Goal: Register for event/course

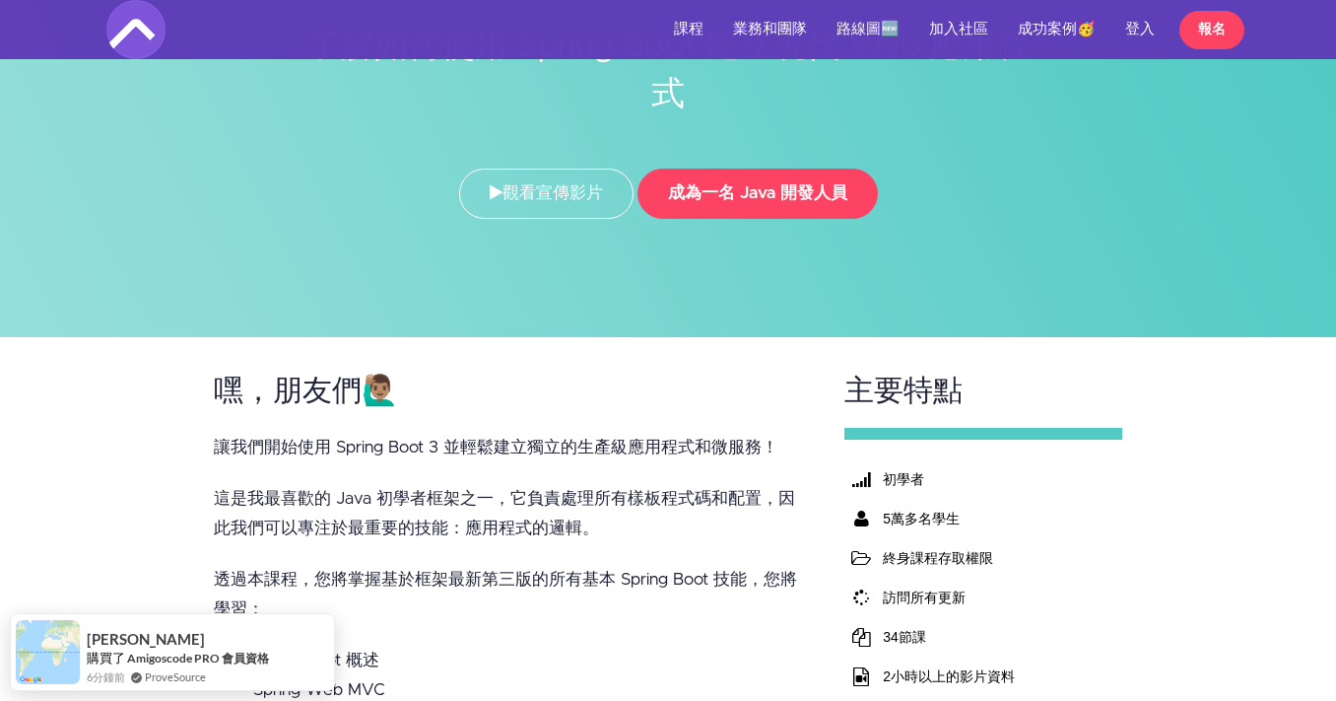
scroll to position [211, 0]
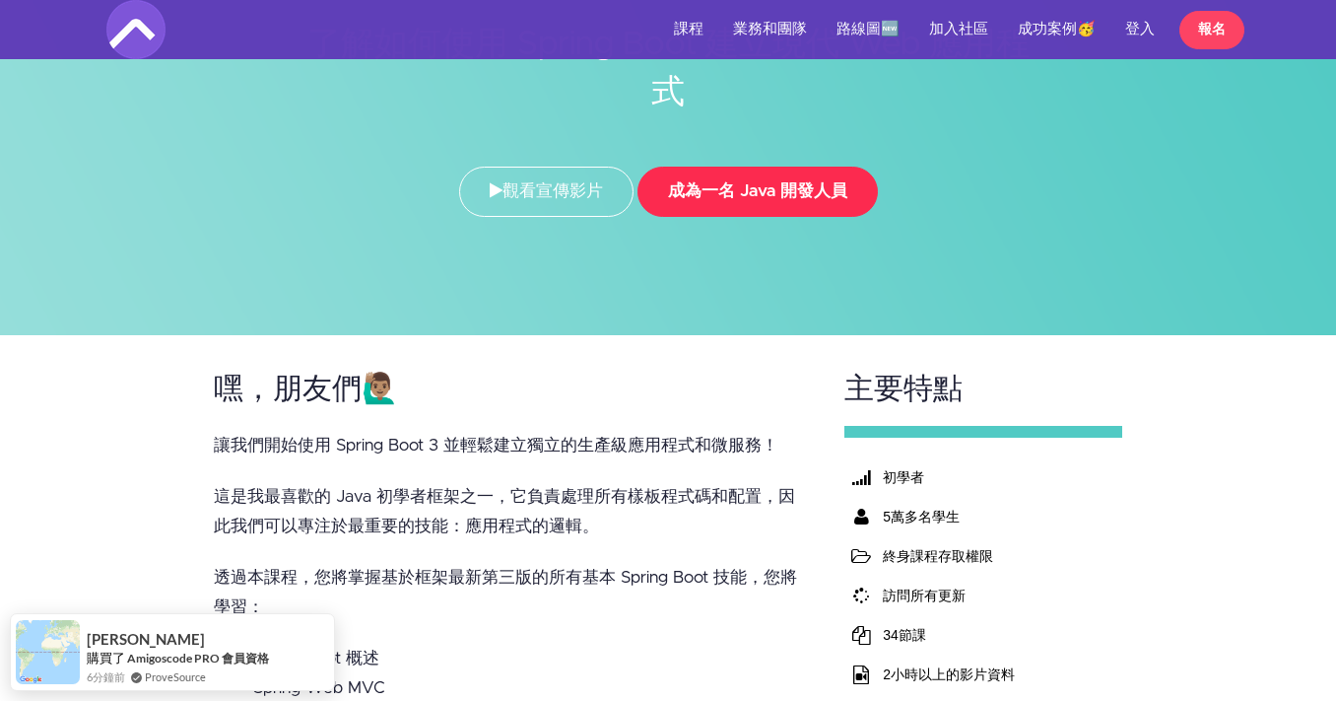
click at [804, 189] on font "成為一名 Java 開發人員" at bounding box center [757, 191] width 179 height 17
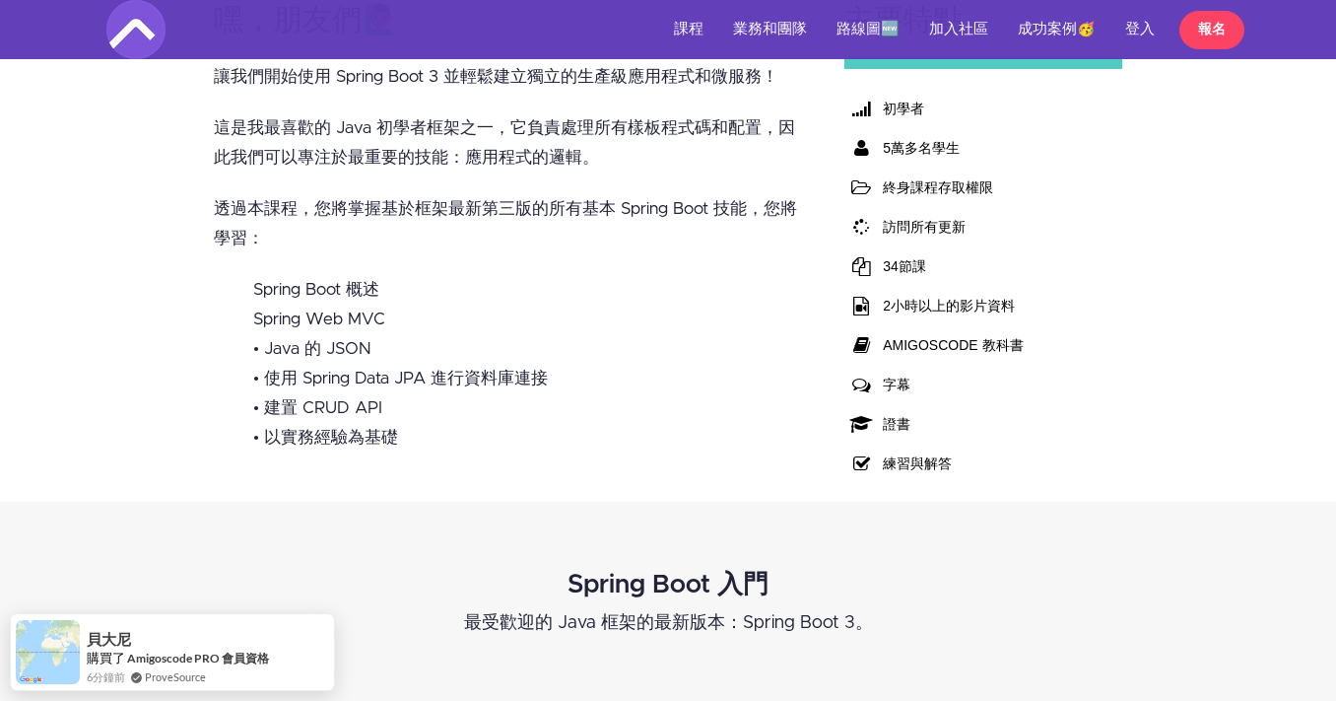
scroll to position [594, 0]
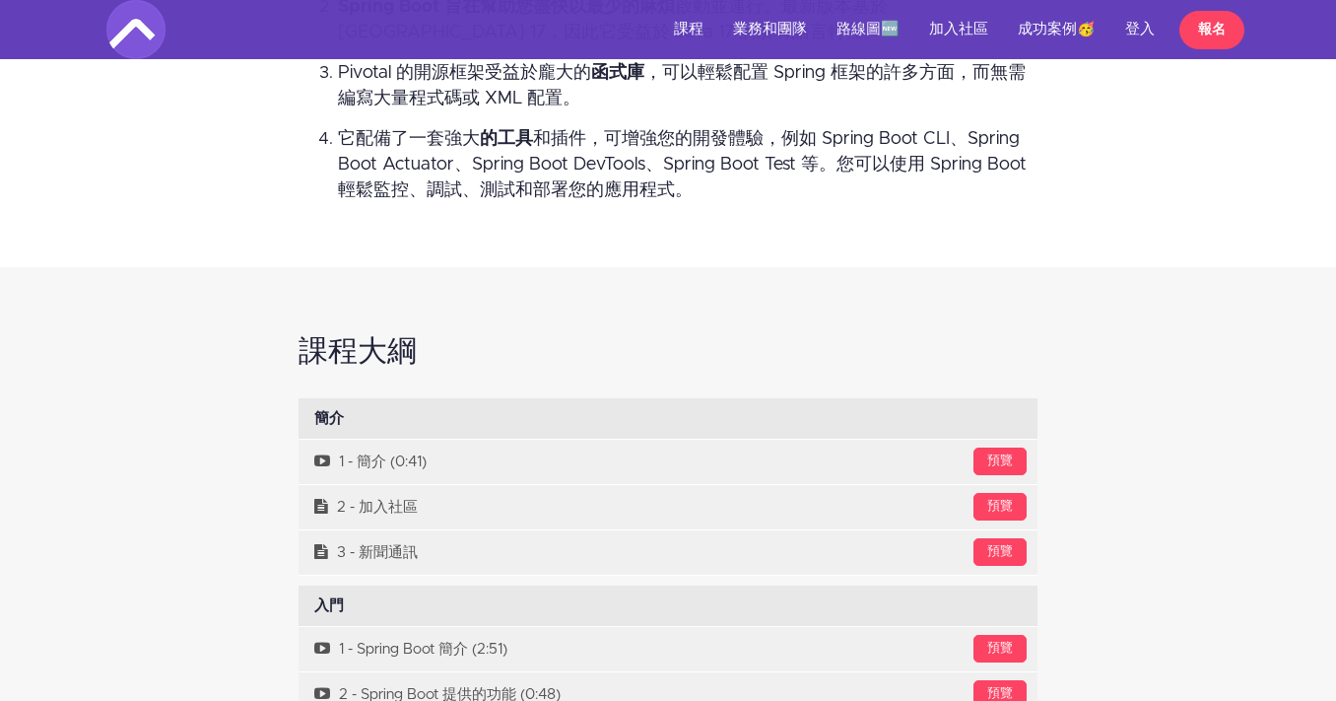
scroll to position [5842, 0]
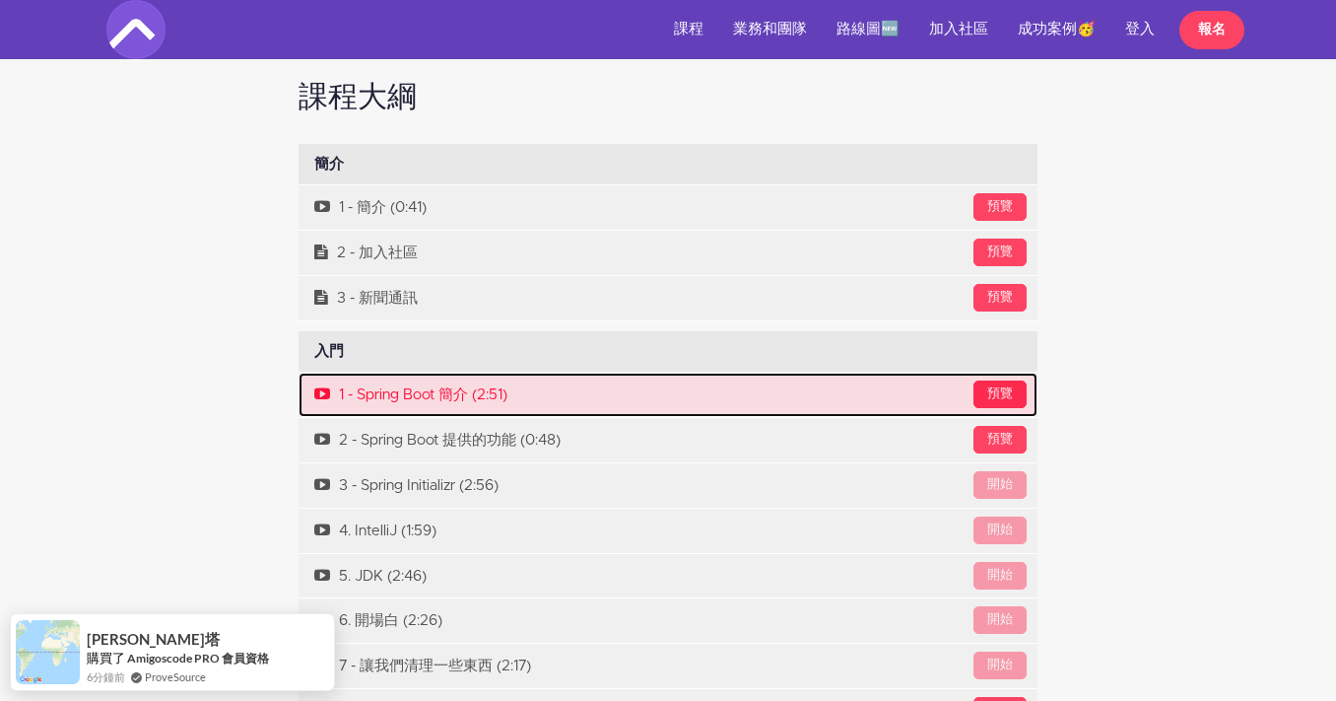
click at [1017, 408] on div "預覽" at bounding box center [1000, 394] width 53 height 28
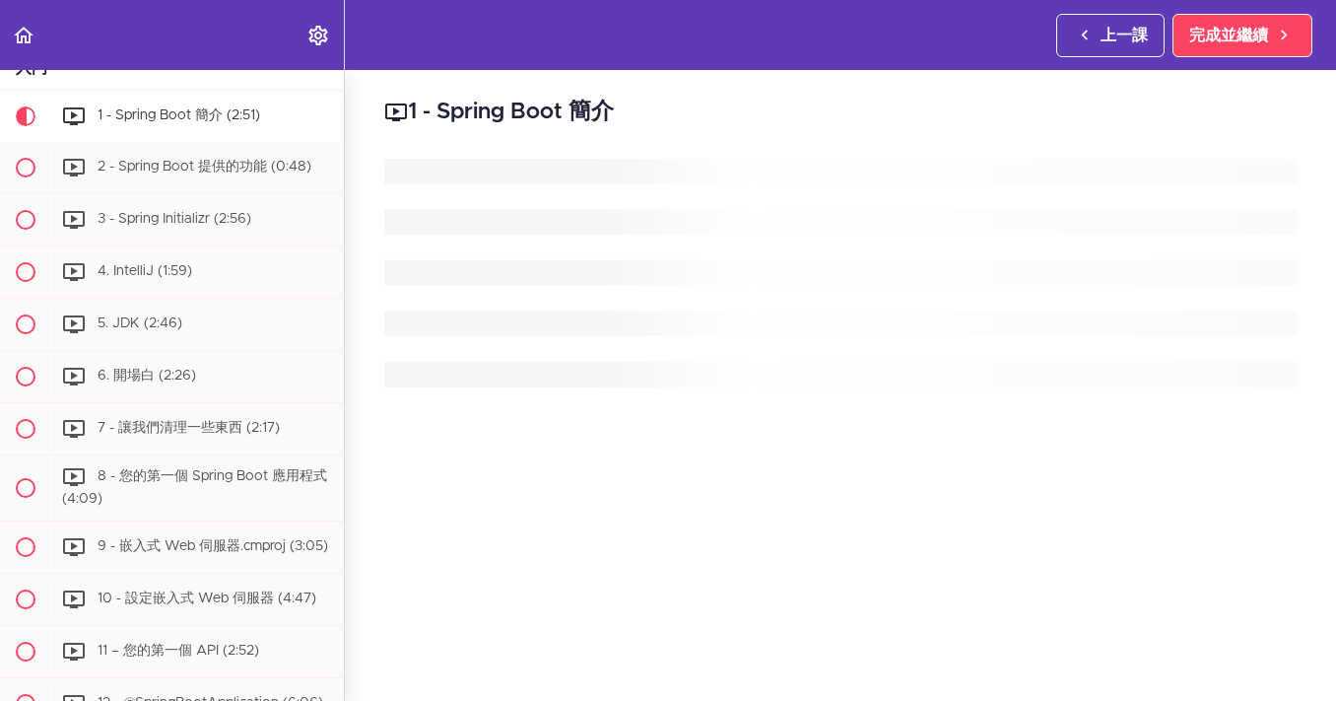
scroll to position [321, 0]
